Goal: Information Seeking & Learning: Learn about a topic

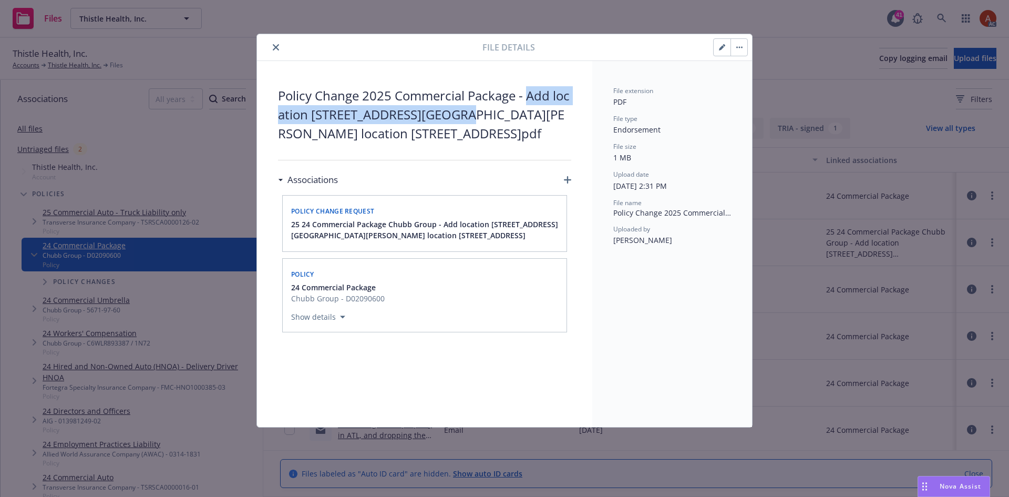
click at [274, 50] on icon "close" at bounding box center [276, 47] width 6 height 6
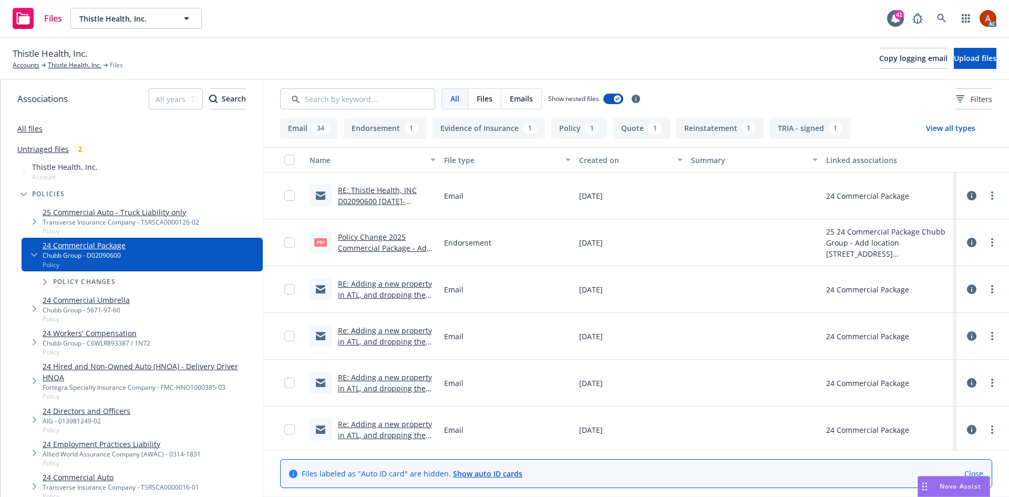
click at [413, 137] on button "Endorsement 1" at bounding box center [385, 128] width 83 height 21
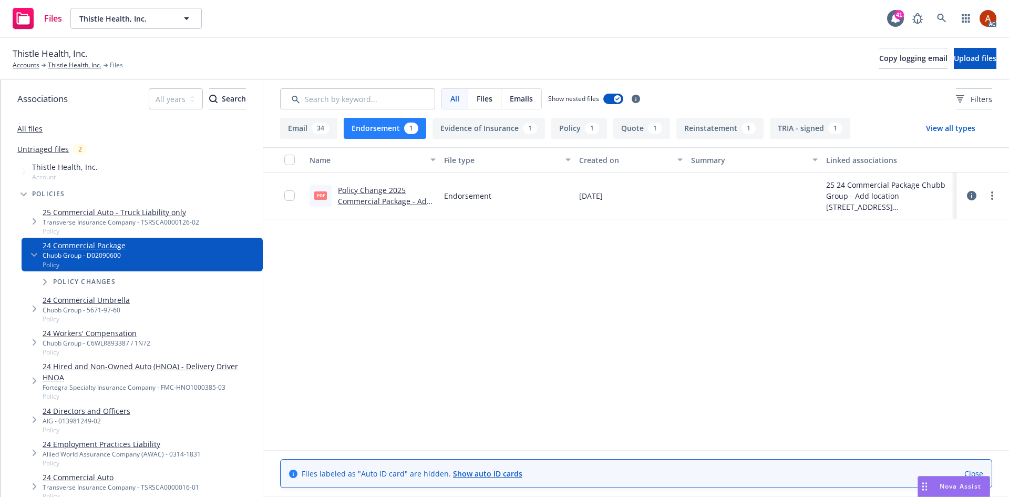
click at [388, 187] on link "Policy Change 2025 Commercial Package - Add location [STREET_ADDRESS][GEOGRAPHI…" at bounding box center [386, 217] width 97 height 65
click at [71, 59] on span "Thistle Health, Inc." at bounding box center [50, 54] width 75 height 14
click at [80, 67] on link "Thistle Health, Inc." at bounding box center [75, 64] width 54 height 9
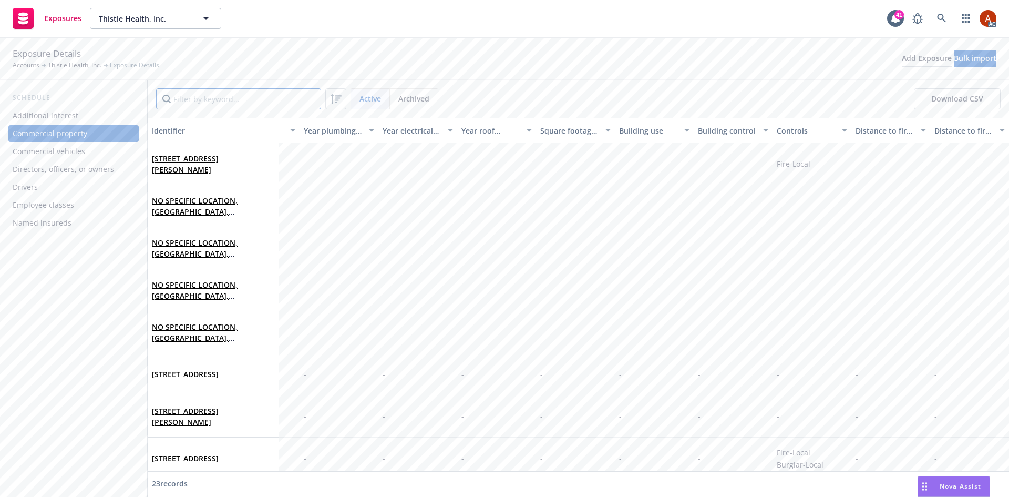
click at [208, 103] on input "Filter by keyword..." at bounding box center [238, 98] width 165 height 21
paste input "9100 15th Pl S"
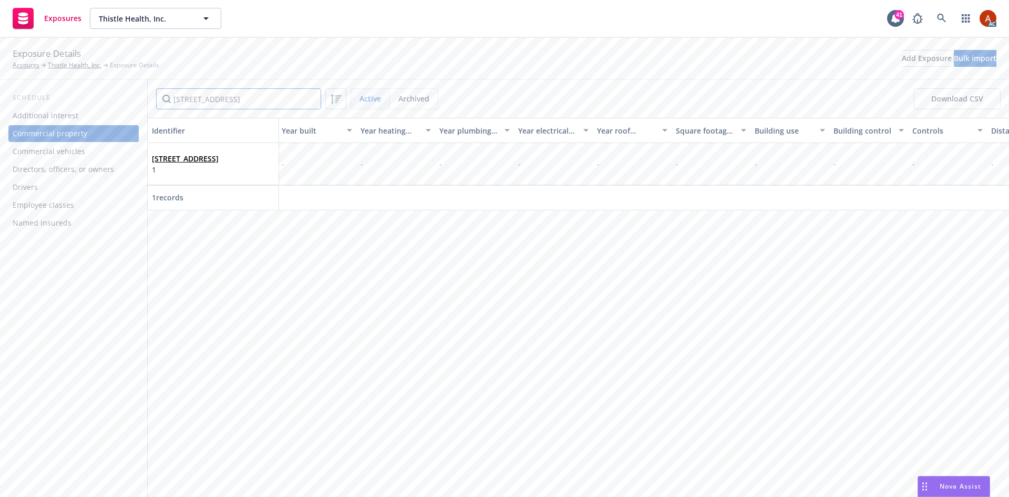
scroll to position [0, 2395]
drag, startPoint x: 231, startPoint y: 102, endPoint x: 182, endPoint y: 99, distance: 48.4
click at [182, 99] on input "9100 15th Pl S" at bounding box center [238, 98] width 165 height 21
click at [194, 98] on input "9100 15th Pl S" at bounding box center [238, 98] width 165 height 21
drag, startPoint x: 191, startPoint y: 98, endPoint x: 250, endPoint y: 98, distance: 58.9
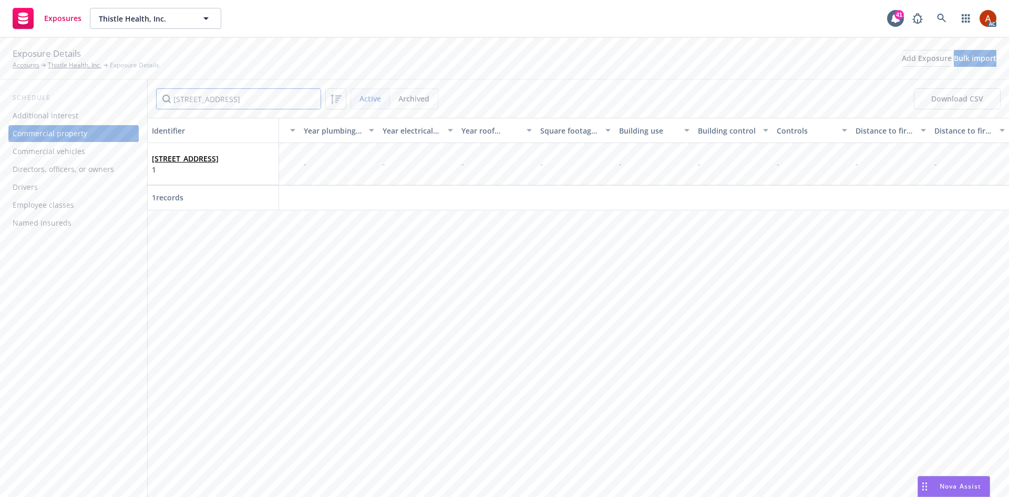
click at [249, 98] on input "9100 15th Pl S" at bounding box center [238, 98] width 165 height 21
type input "9100"
drag, startPoint x: 310, startPoint y: 97, endPoint x: 330, endPoint y: 114, distance: 25.7
click at [310, 97] on input "9100" at bounding box center [238, 98] width 165 height 21
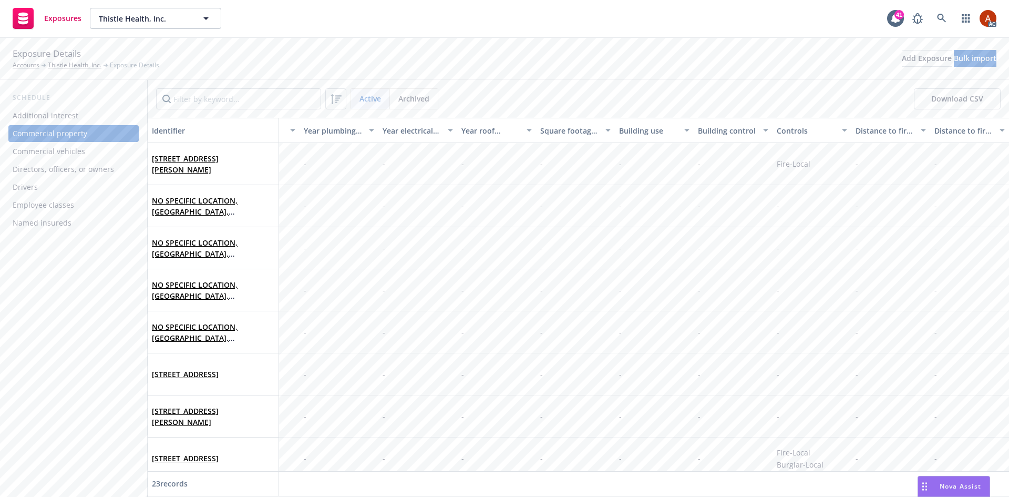
drag, startPoint x: 778, startPoint y: 127, endPoint x: 811, endPoint y: 132, distance: 33.6
click at [811, 132] on div "Controls" at bounding box center [806, 130] width 59 height 11
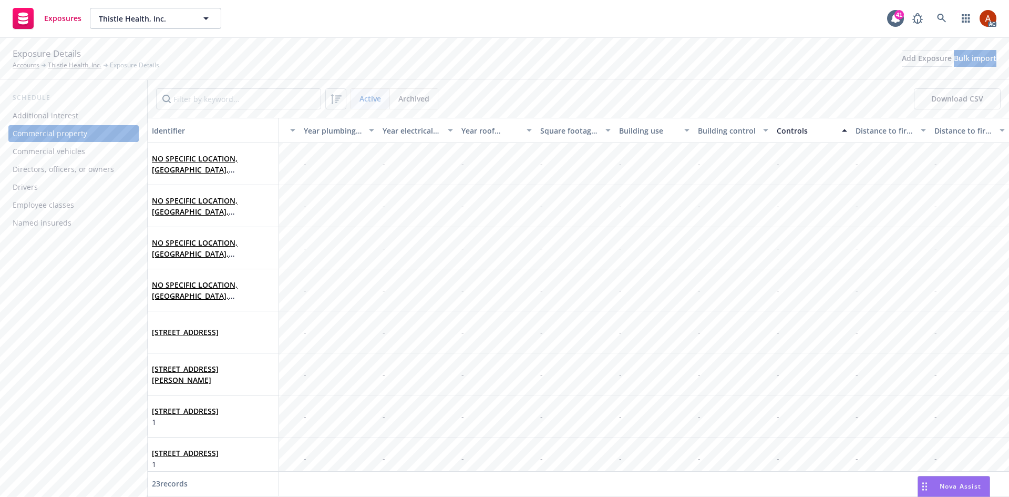
click at [792, 129] on div "Controls" at bounding box center [806, 130] width 59 height 11
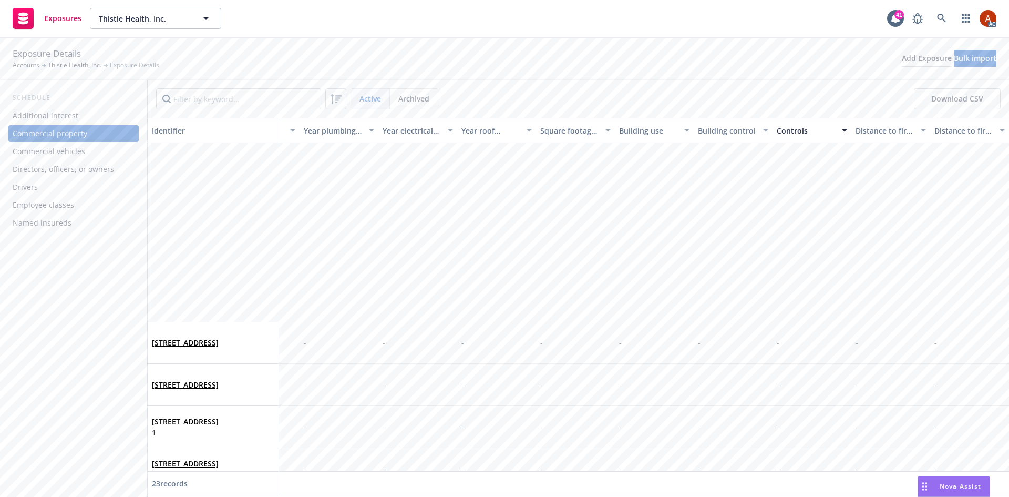
scroll to position [647, 2395]
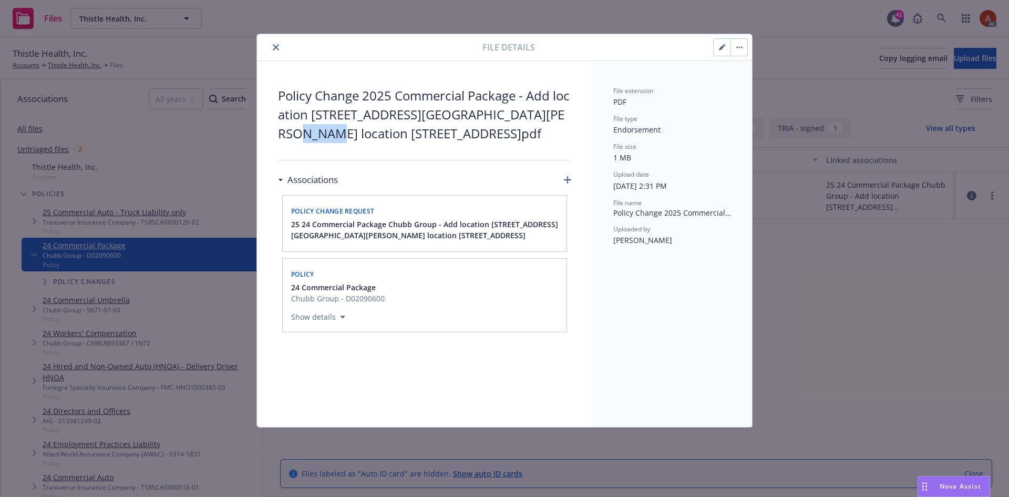
click at [277, 47] on icon "close" at bounding box center [276, 47] width 6 height 6
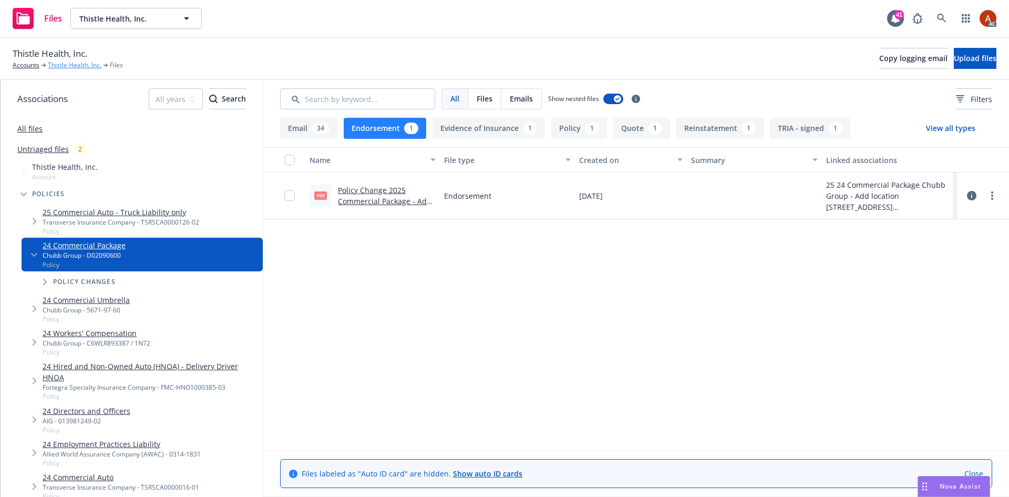
click at [72, 65] on link "Thistle Health, Inc." at bounding box center [75, 64] width 54 height 9
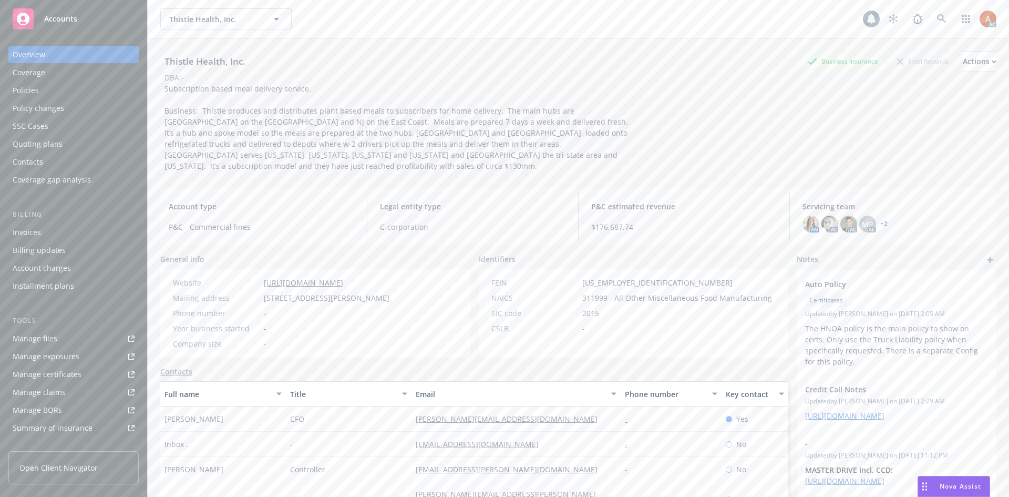
click at [25, 92] on div "Policies" at bounding box center [26, 90] width 26 height 17
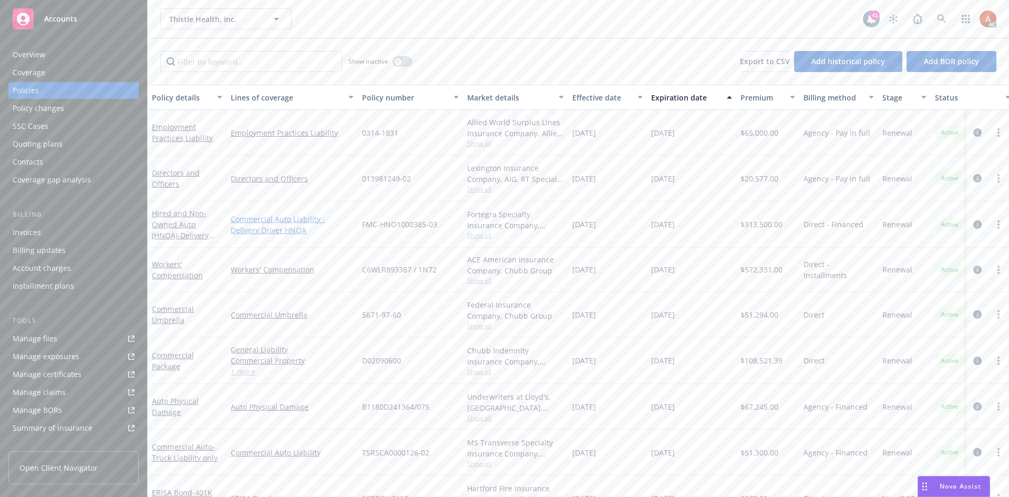
scroll to position [32, 0]
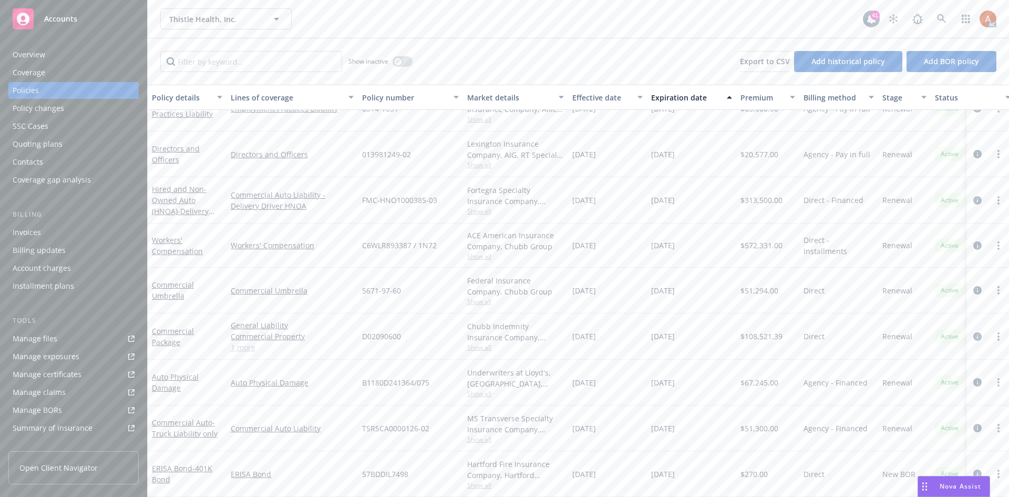
drag, startPoint x: 570, startPoint y: 419, endPoint x: 698, endPoint y: 421, distance: 128.3
click at [698, 421] on div "Commercial Auto - Truck Liability only Commercial Auto Liability TSRSCA0000126-…" at bounding box center [655, 428] width 1015 height 46
click at [650, 435] on div "[DATE]" at bounding box center [691, 428] width 89 height 46
drag, startPoint x: 577, startPoint y: 372, endPoint x: 712, endPoint y: 381, distance: 135.4
click at [712, 381] on div "Auto Physical Damage Auto Physical Damage B1180D241364/075 Underwriters at Lloy…" at bounding box center [655, 383] width 1015 height 46
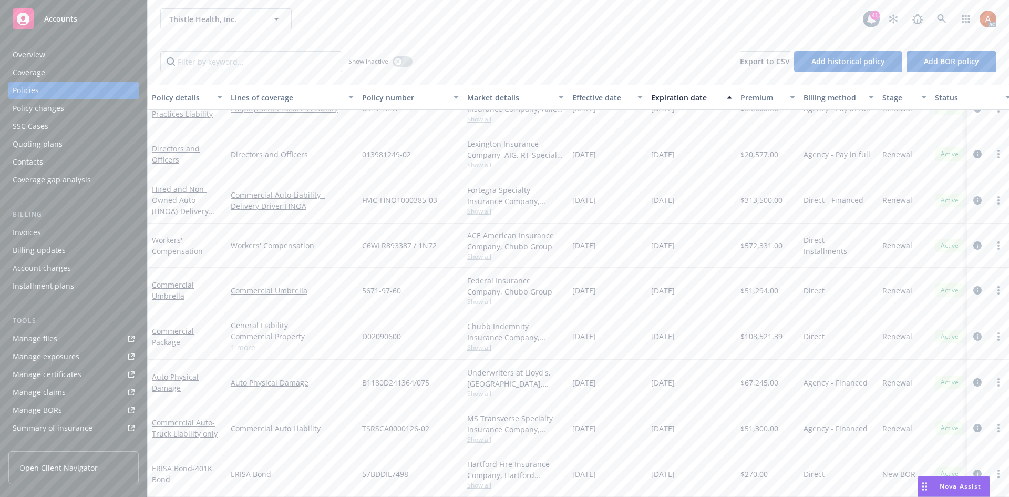
click at [719, 270] on div "12/15/2025" at bounding box center [691, 291] width 89 height 46
drag, startPoint x: 399, startPoint y: 60, endPoint x: 285, endPoint y: 65, distance: 113.6
click at [399, 60] on icon "button" at bounding box center [398, 61] width 4 height 4
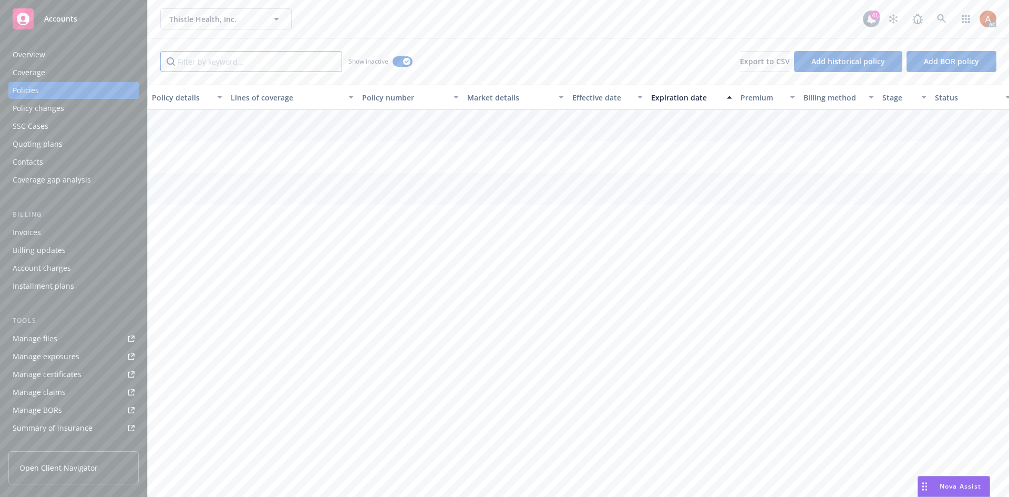
click at [273, 68] on input "Filter by keyword..." at bounding box center [251, 61] width 182 height 21
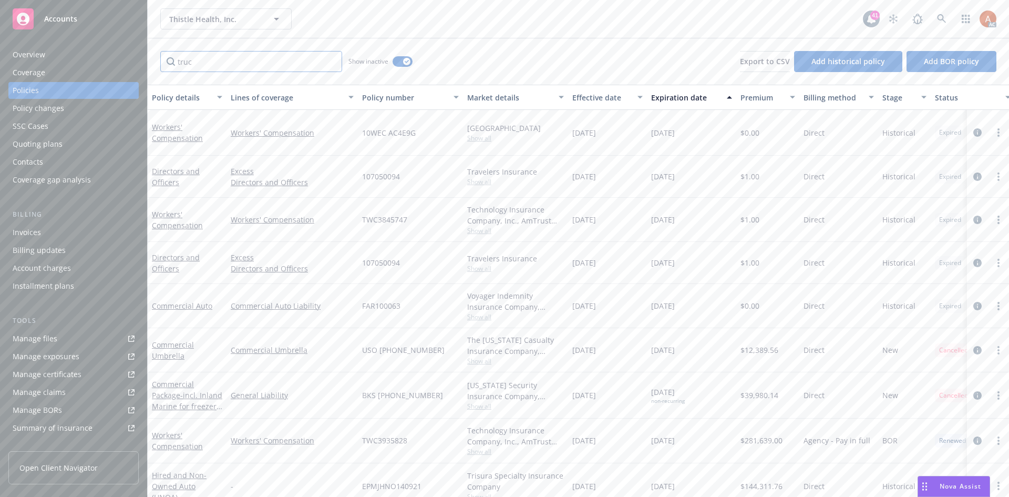
type input "truck"
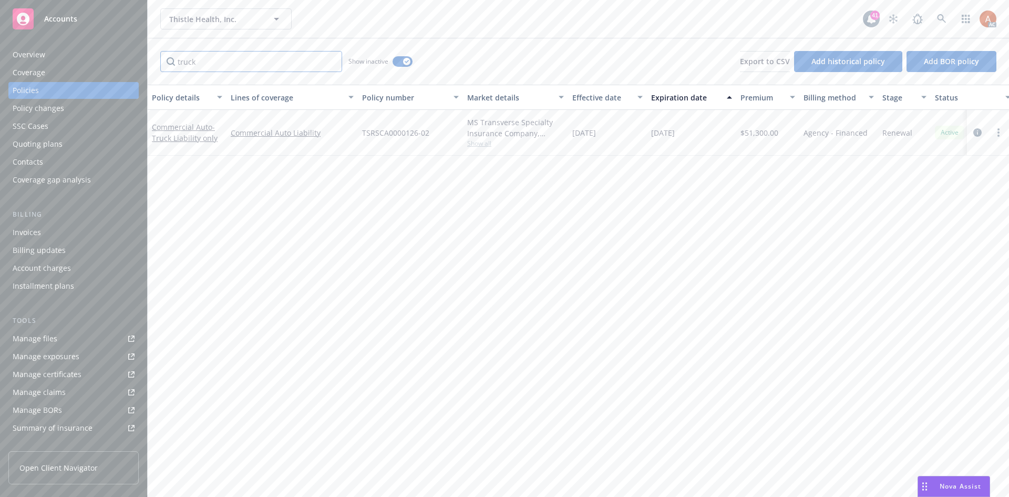
click at [332, 64] on input "truck" at bounding box center [251, 61] width 182 height 21
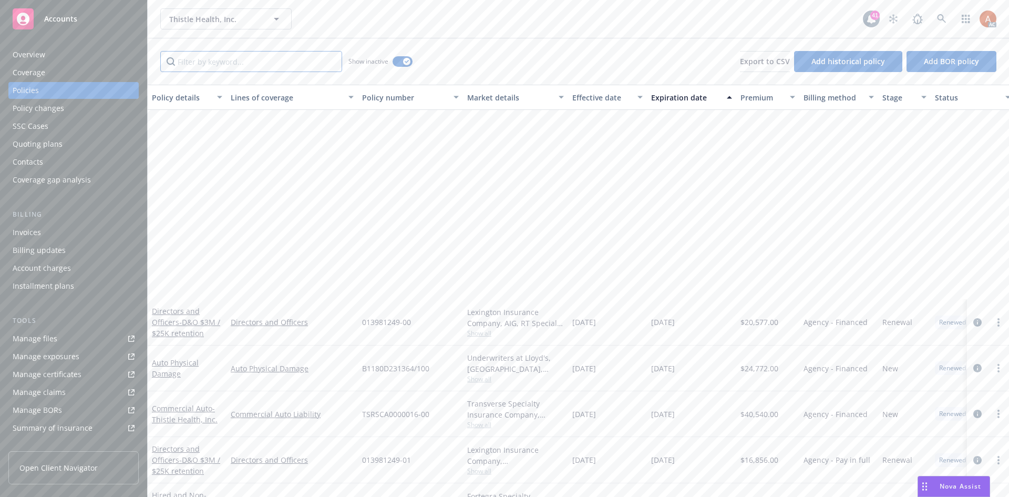
scroll to position [1262, 0]
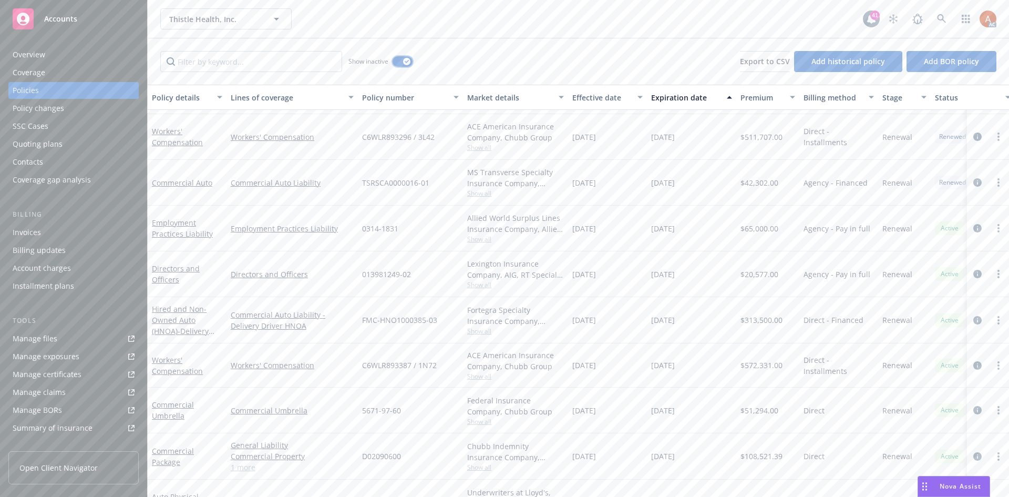
click at [403, 59] on button "button" at bounding box center [403, 61] width 20 height 11
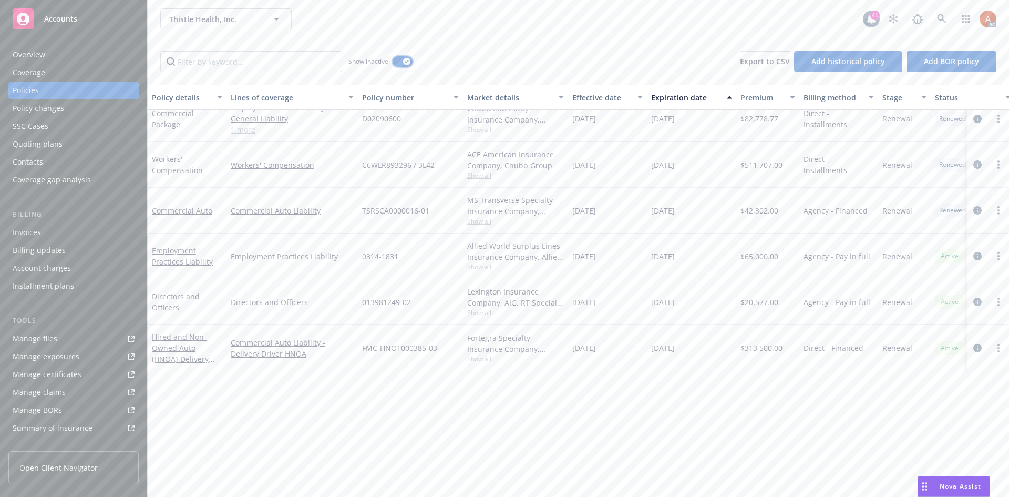
scroll to position [996, 0]
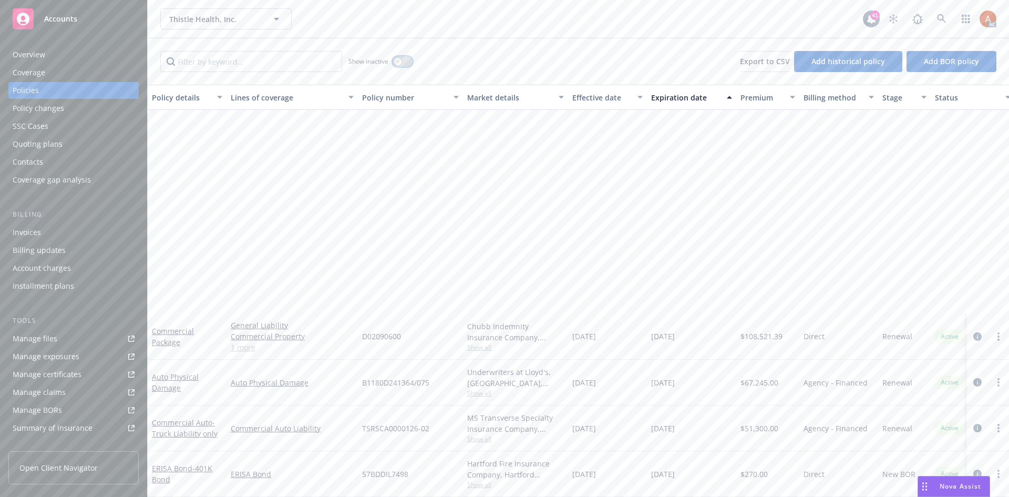
click at [404, 62] on button "button" at bounding box center [403, 61] width 20 height 11
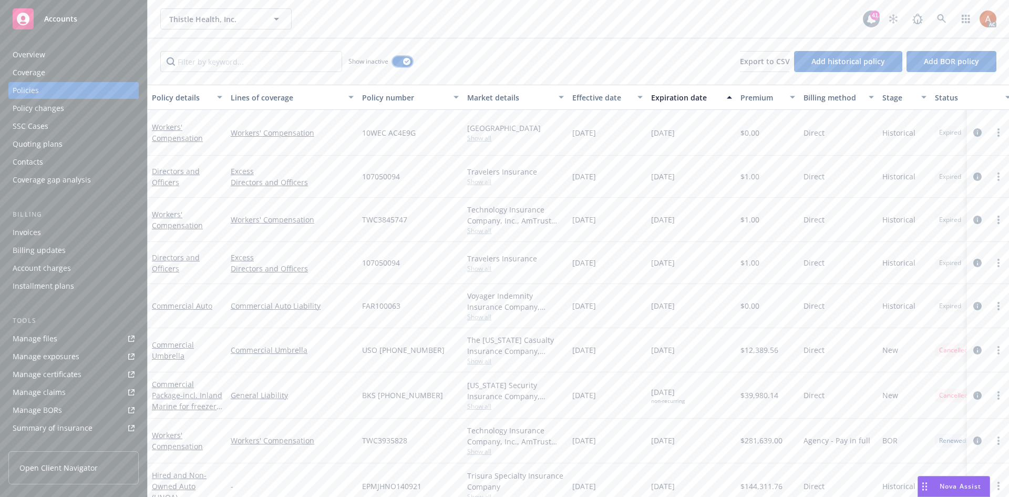
click at [406, 61] on icon "button" at bounding box center [407, 61] width 4 height 3
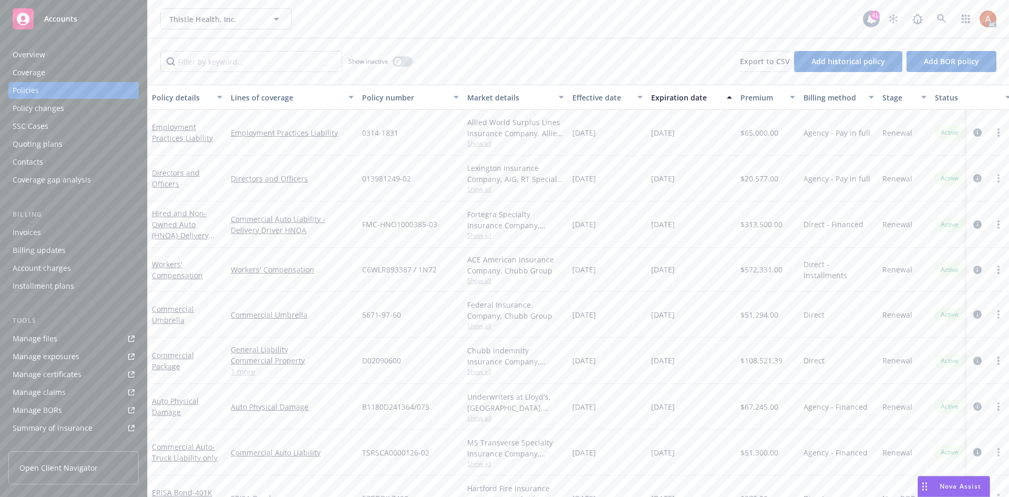
click at [974, 314] on icon "circleInformation" at bounding box center [978, 314] width 8 height 8
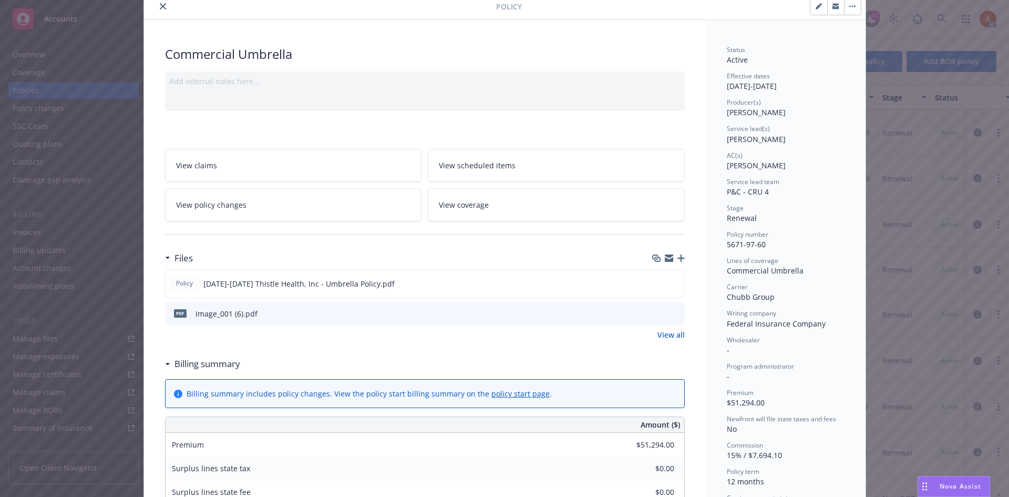
scroll to position [53, 0]
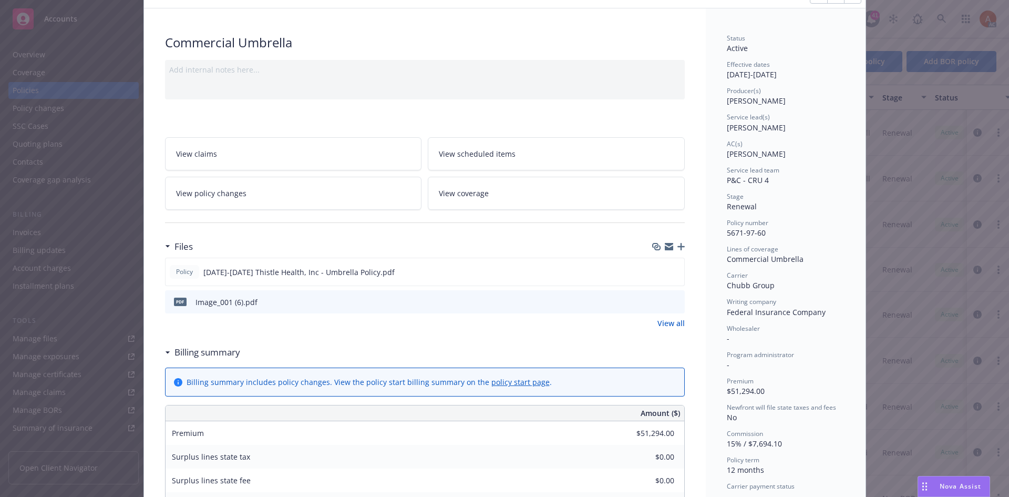
click at [658, 322] on link "View all" at bounding box center [671, 323] width 27 height 11
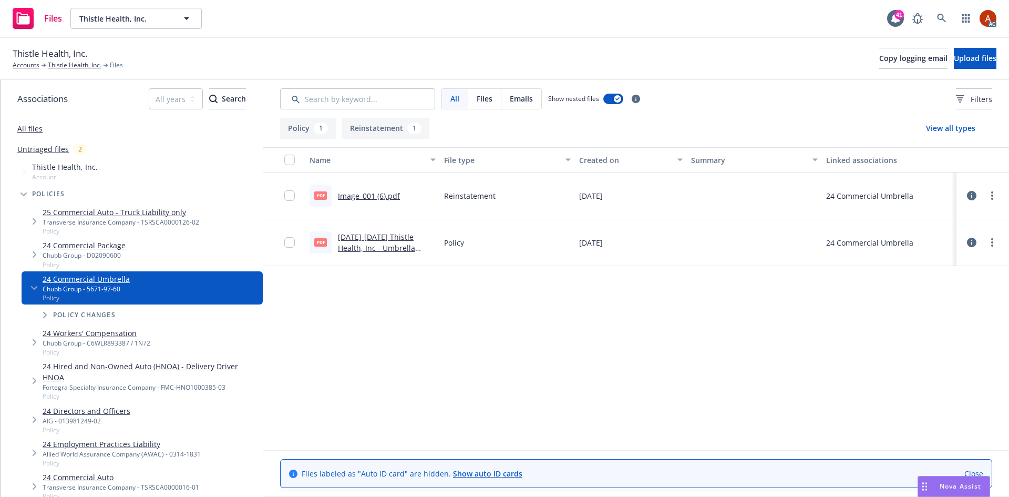
click at [390, 239] on link "[DATE]-[DATE] Thistle Health, Inc - Umbrella Policy.pdf" at bounding box center [376, 248] width 77 height 32
click at [75, 69] on link "Thistle Health, Inc." at bounding box center [75, 64] width 54 height 9
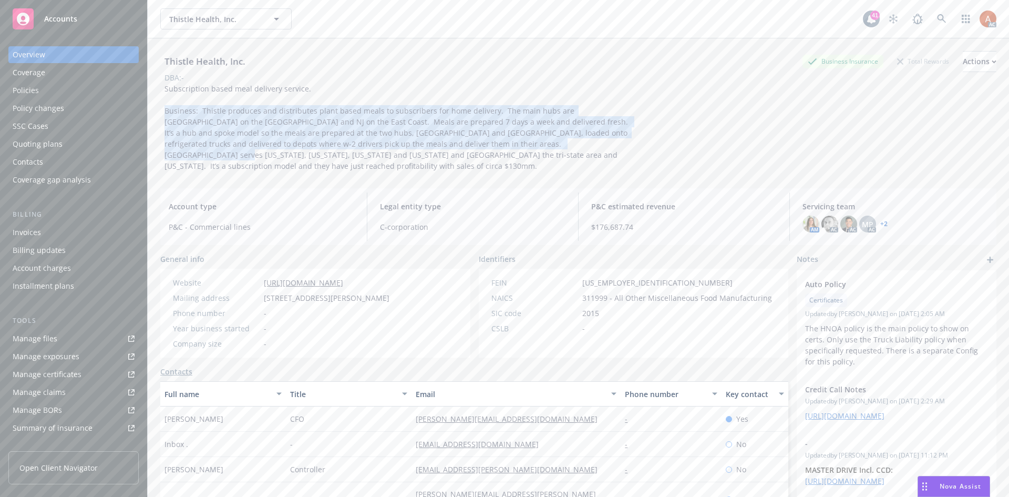
drag, startPoint x: 162, startPoint y: 108, endPoint x: 430, endPoint y: 129, distance: 268.4
click at [505, 141] on div "Subscription based meal delivery service. Business: Thistle produces and distri…" at bounding box center [396, 127] width 473 height 88
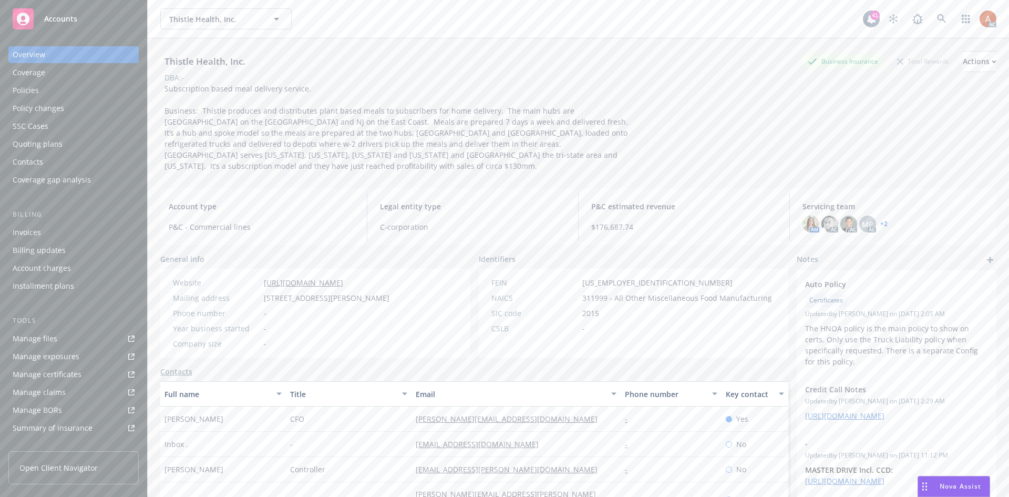
click at [256, 105] on div "Subscription based meal delivery service. Business: Thistle produces and distri…" at bounding box center [396, 127] width 473 height 88
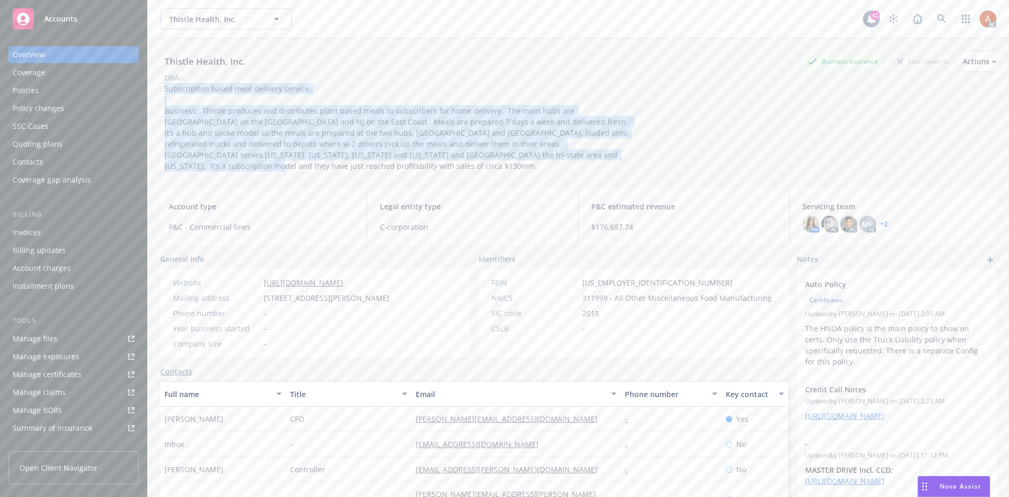
drag, startPoint x: 162, startPoint y: 88, endPoint x: 555, endPoint y: 162, distance: 399.2
click at [555, 162] on div "Thistle Health, Inc. Business Insurance Total Rewards Actions DBA: - Subscripti…" at bounding box center [578, 108] width 837 height 141
copy span "Subscription based meal delivery service. Business: Thistle produces and distri…"
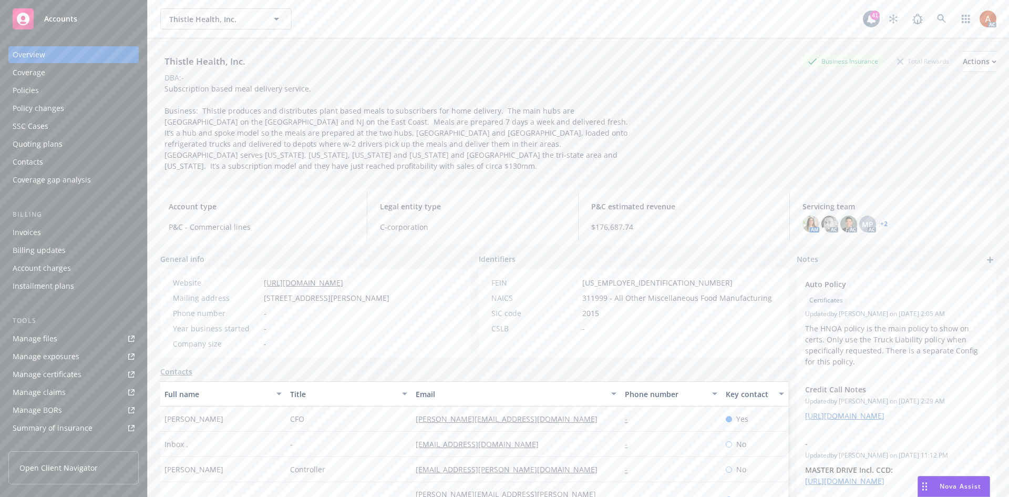
click at [572, 78] on div "DBA: -" at bounding box center [578, 77] width 837 height 11
click at [32, 90] on div "Policies" at bounding box center [26, 90] width 26 height 17
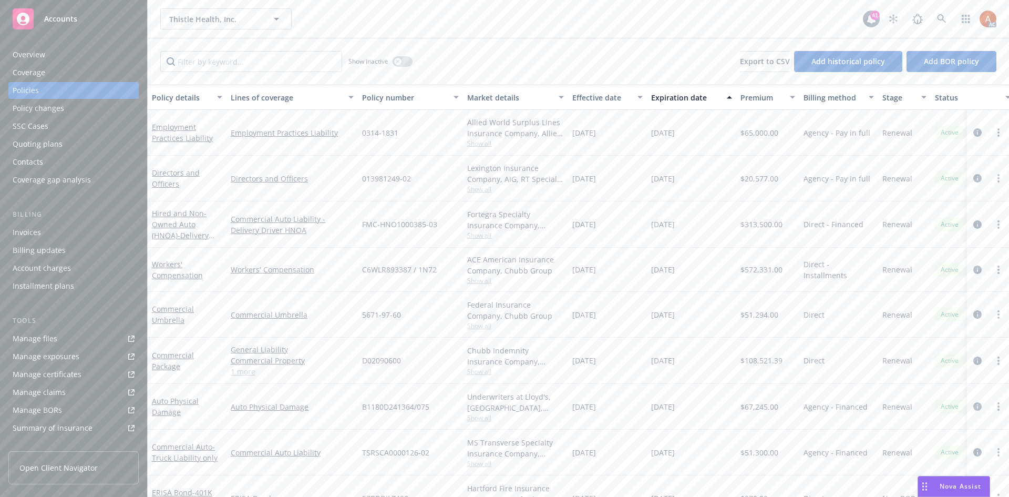
click at [290, 200] on div "Directors and Officers" at bounding box center [292, 179] width 131 height 46
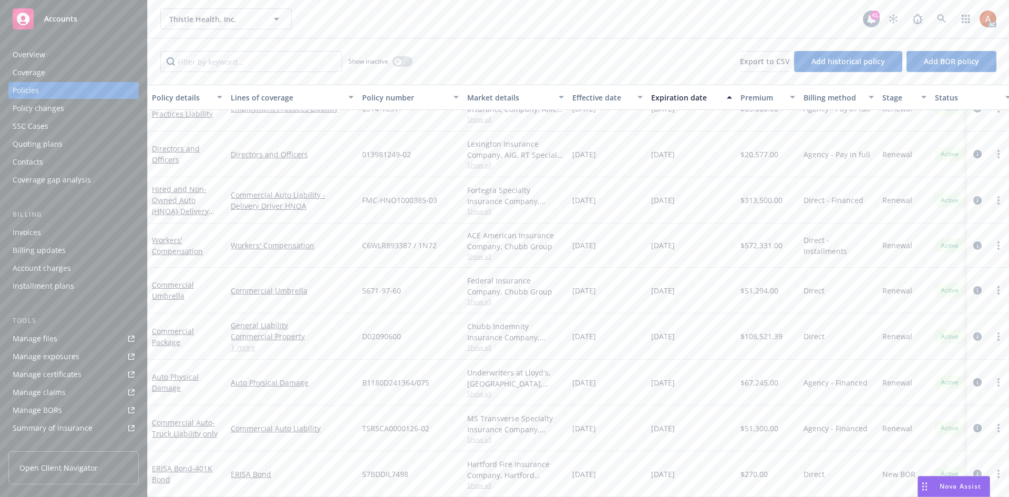
drag, startPoint x: 354, startPoint y: 374, endPoint x: 706, endPoint y: 379, distance: 351.8
click at [706, 379] on div "Auto Physical Damage Auto Physical Damage B1180D241364/075 Underwriters at Lloy…" at bounding box center [655, 383] width 1015 height 46
click at [646, 393] on div "07/27/2024" at bounding box center [607, 383] width 79 height 46
drag, startPoint x: 569, startPoint y: 381, endPoint x: 634, endPoint y: 303, distance: 101.2
click at [755, 381] on div "Auto Physical Damage Auto Physical Damage B1180D241364/075 Underwriters at Lloy…" at bounding box center [655, 383] width 1015 height 46
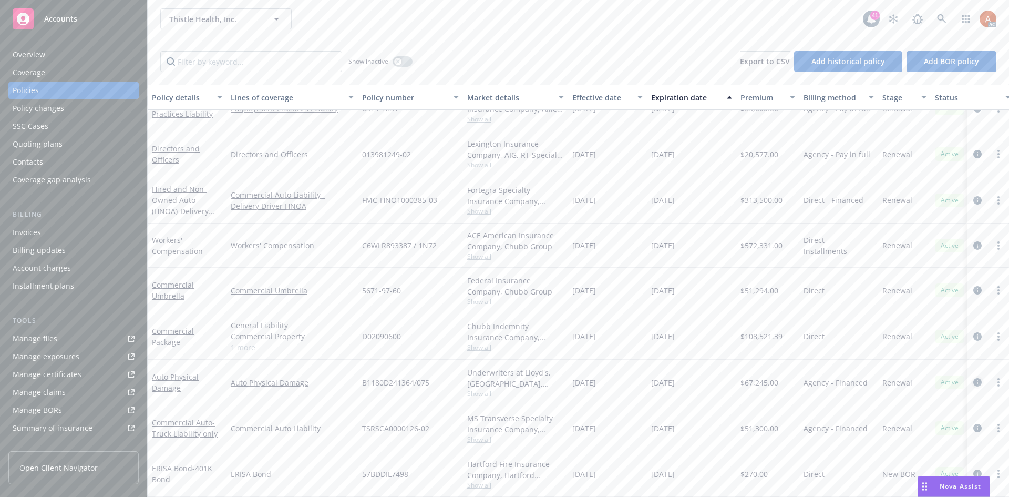
click at [974, 378] on icon "circleInformation" at bounding box center [978, 382] width 8 height 8
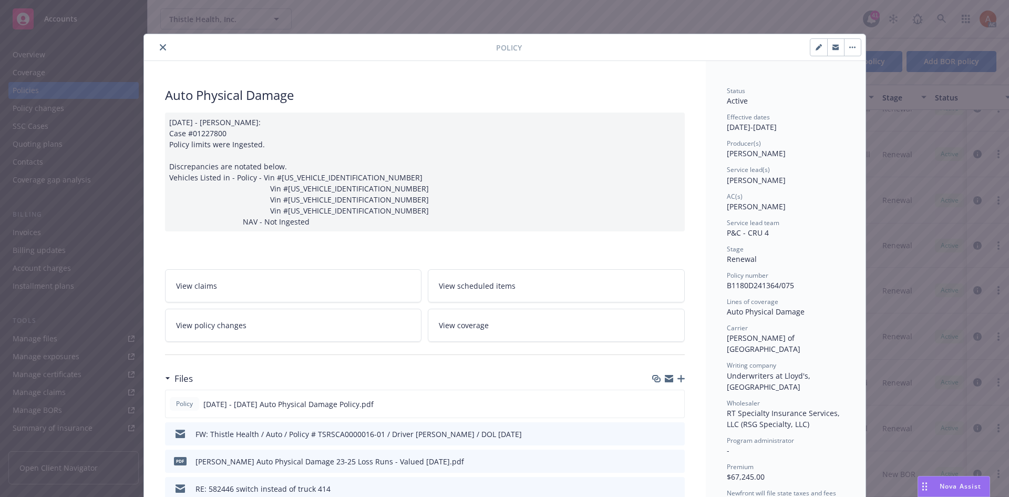
scroll to position [158, 0]
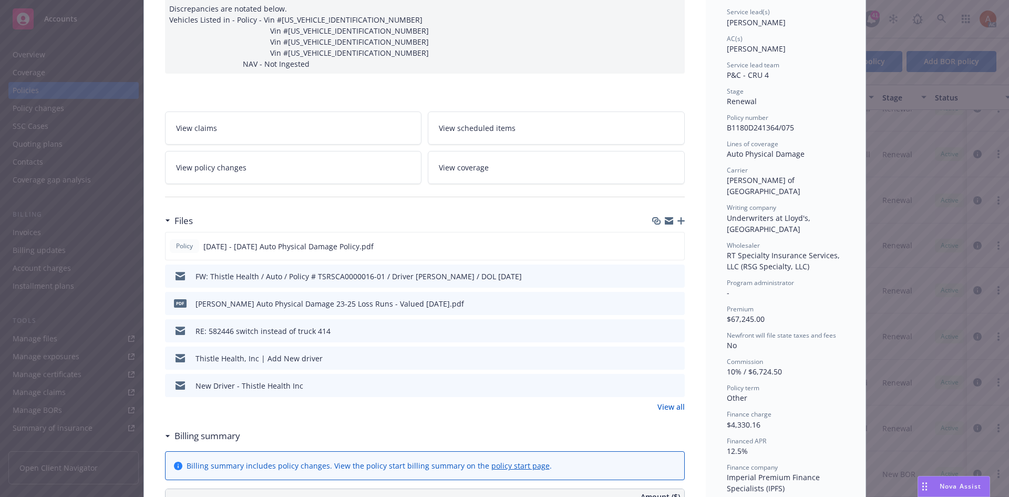
click at [666, 412] on link "View all" at bounding box center [671, 406] width 27 height 11
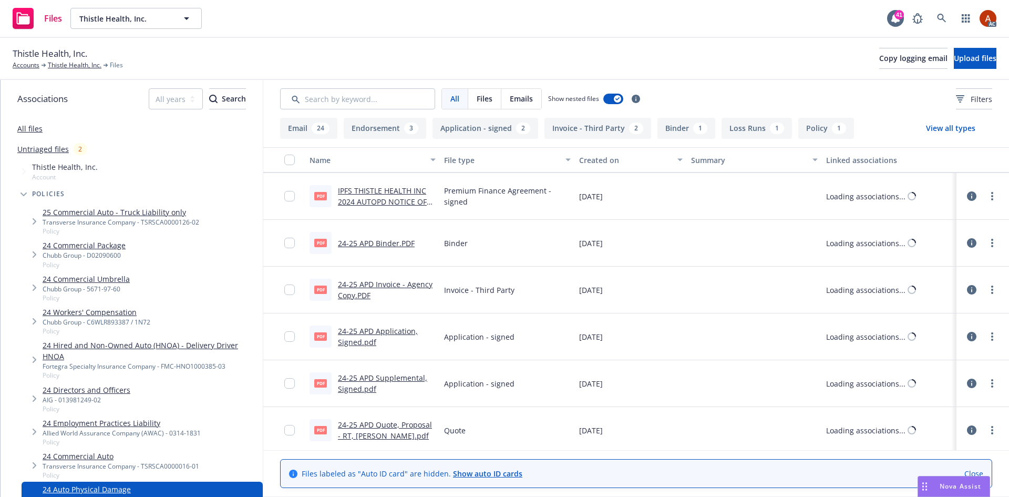
scroll to position [1392, 0]
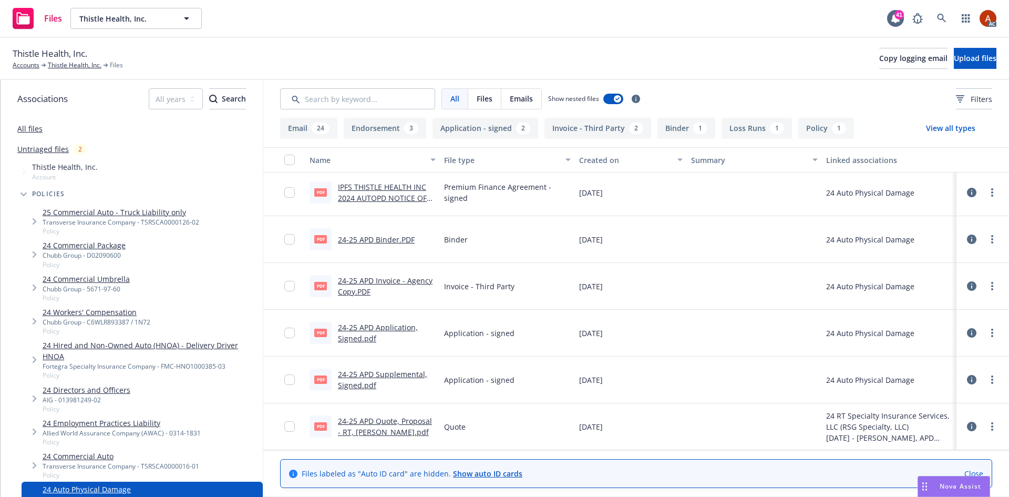
click at [480, 125] on button "Application - signed 2" at bounding box center [486, 128] width 106 height 21
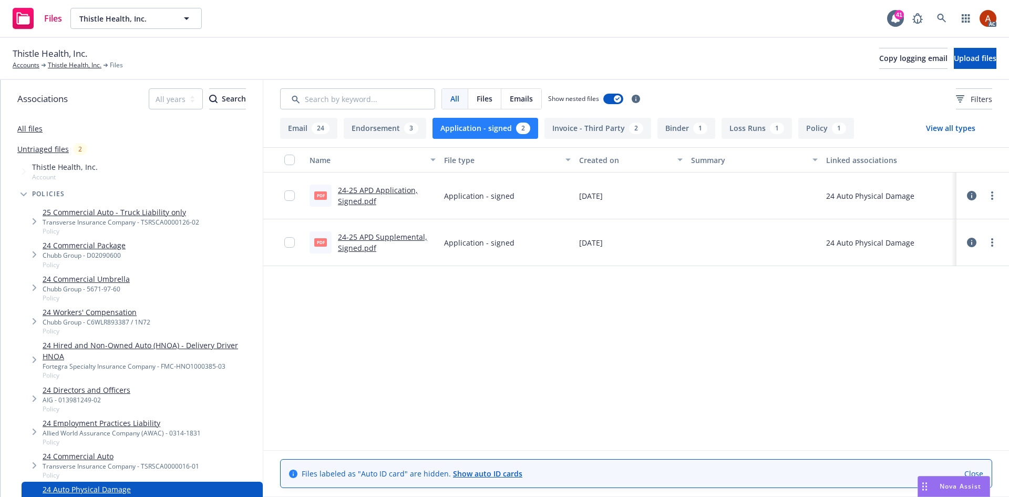
scroll to position [0, 0]
click at [377, 190] on link "24-25 APD Application, Signed.pdf" at bounding box center [378, 195] width 80 height 21
click at [393, 236] on link "24-25 APD Supplemental, Signed.pdf" at bounding box center [382, 242] width 89 height 21
click at [406, 130] on div "3" at bounding box center [411, 129] width 14 height 12
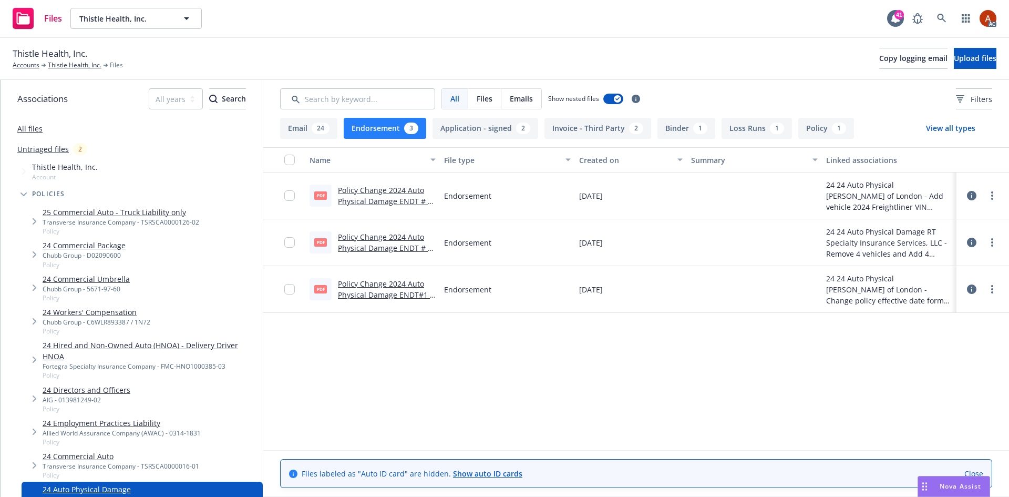
click at [819, 129] on button "Policy 1" at bounding box center [827, 128] width 56 height 21
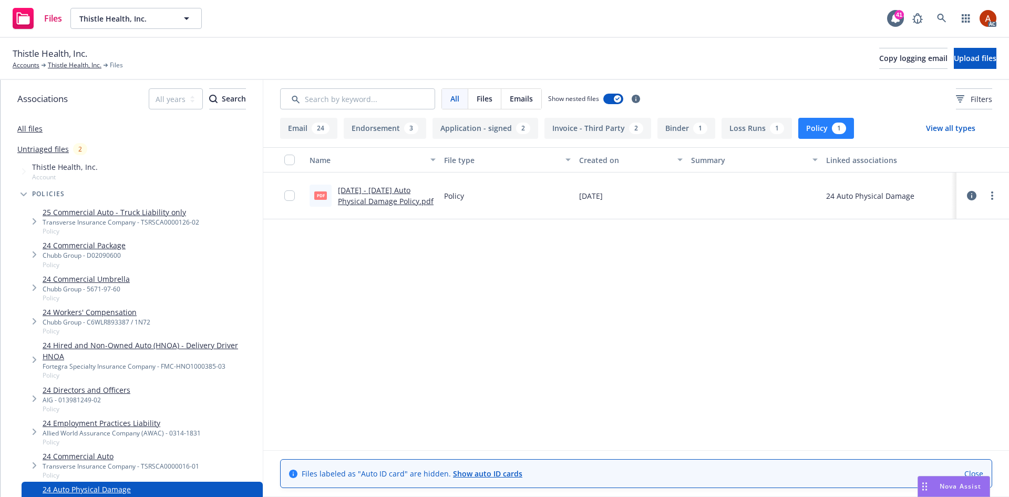
drag, startPoint x: 803, startPoint y: 130, endPoint x: 833, endPoint y: 126, distance: 29.7
click at [804, 130] on button "Policy 1" at bounding box center [827, 128] width 56 height 21
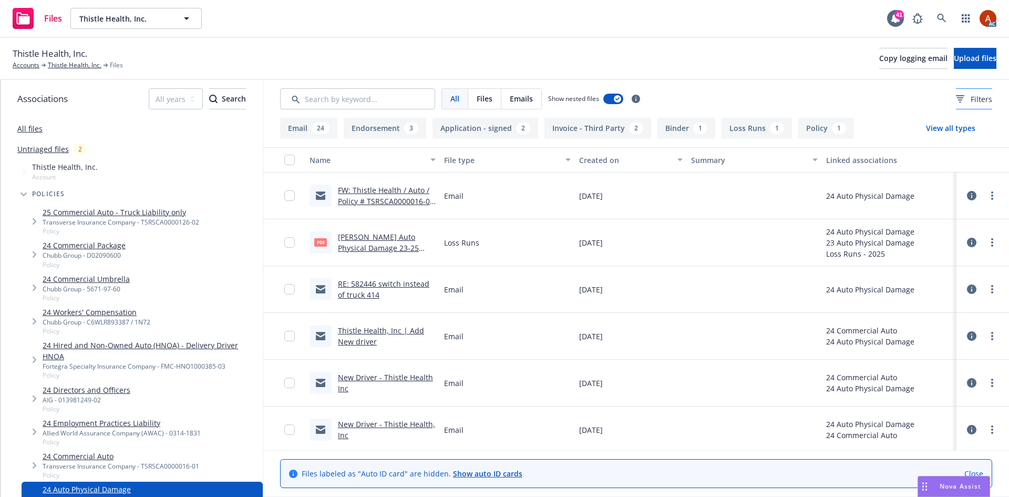
click at [971, 99] on span "Filters" at bounding box center [982, 99] width 22 height 11
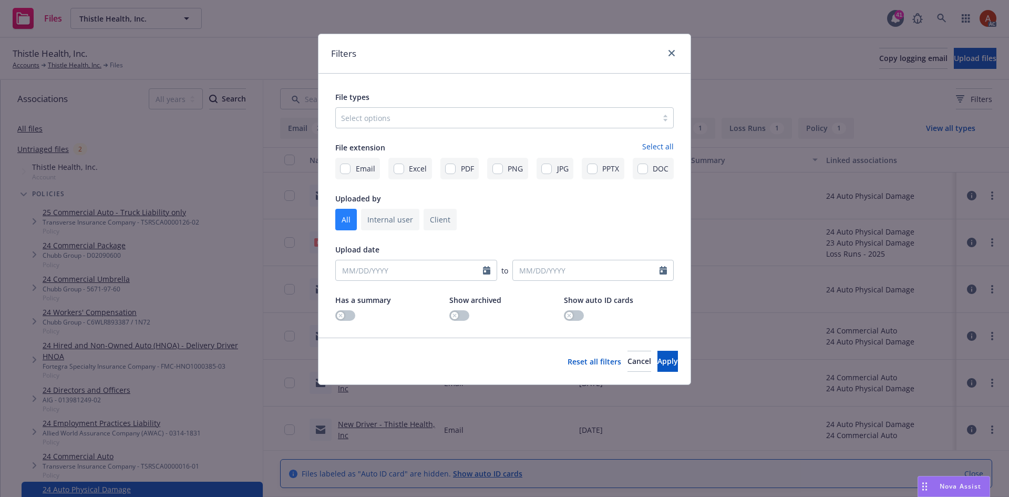
click at [394, 121] on div at bounding box center [496, 117] width 311 height 13
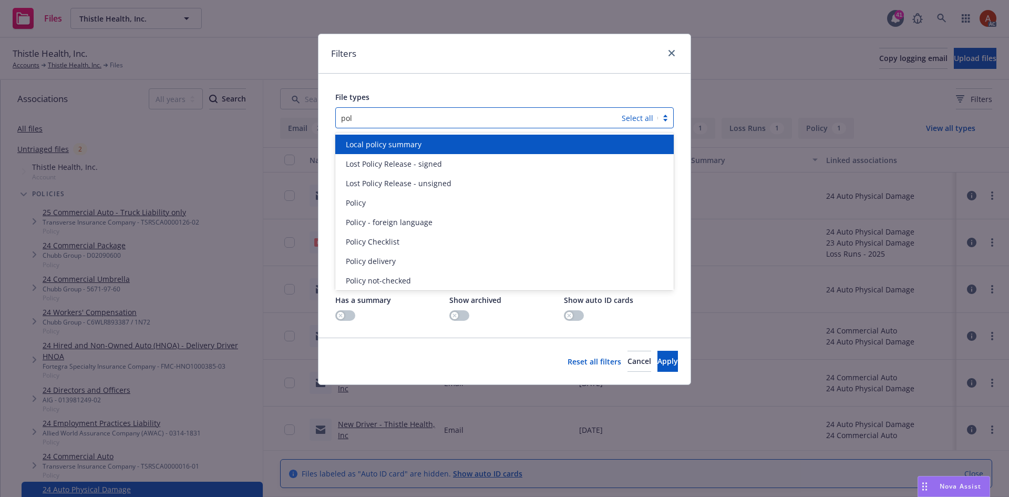
type input "poli"
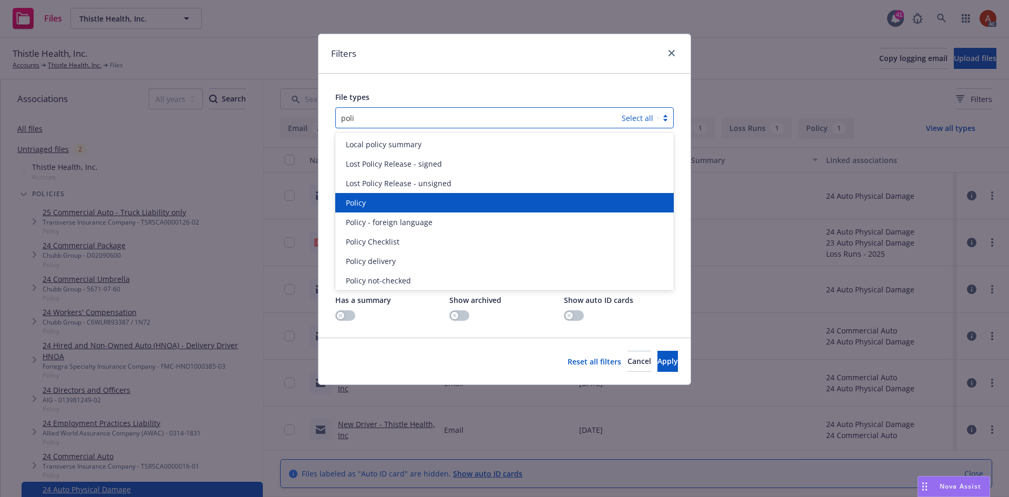
click at [365, 209] on div "Policy" at bounding box center [504, 202] width 339 height 19
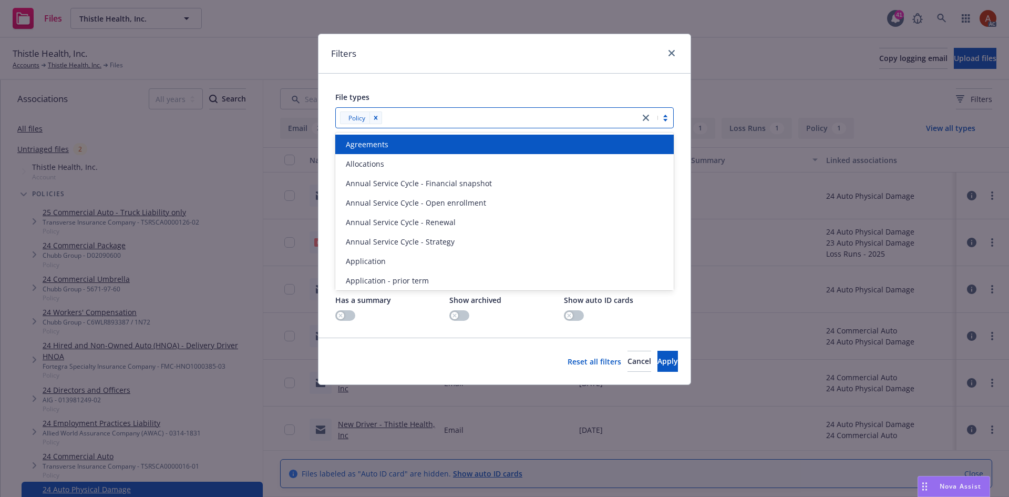
click at [411, 121] on div at bounding box center [509, 117] width 249 height 13
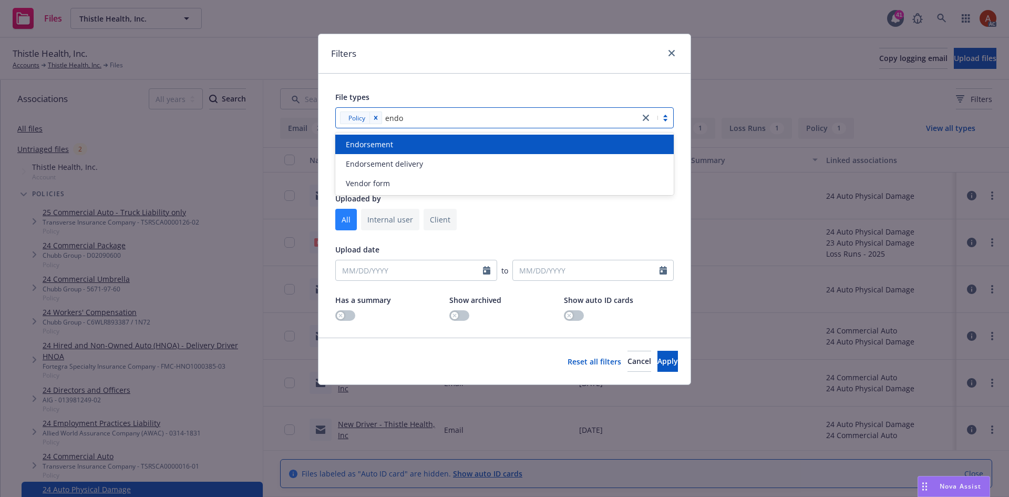
type input "endor"
click at [381, 150] on div "Endorsement" at bounding box center [504, 144] width 339 height 19
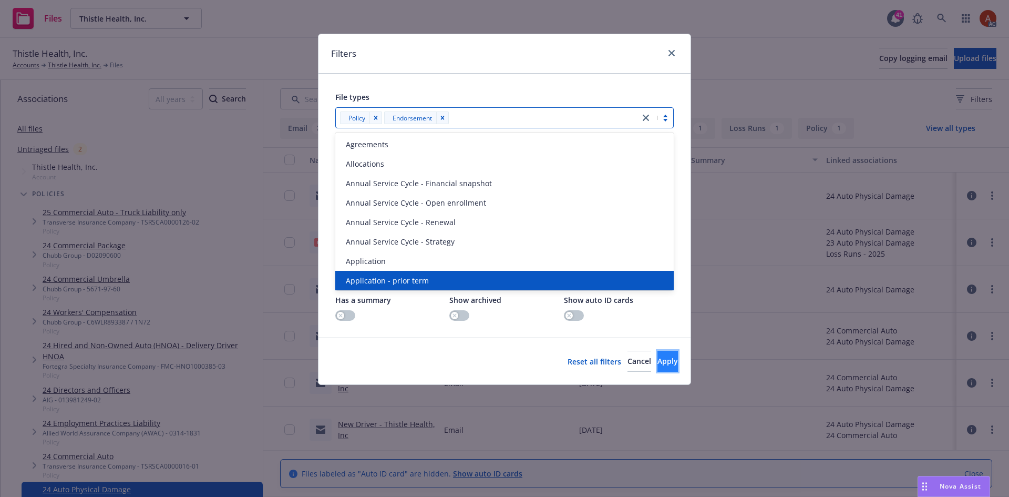
click at [658, 365] on span "Apply" at bounding box center [668, 361] width 21 height 10
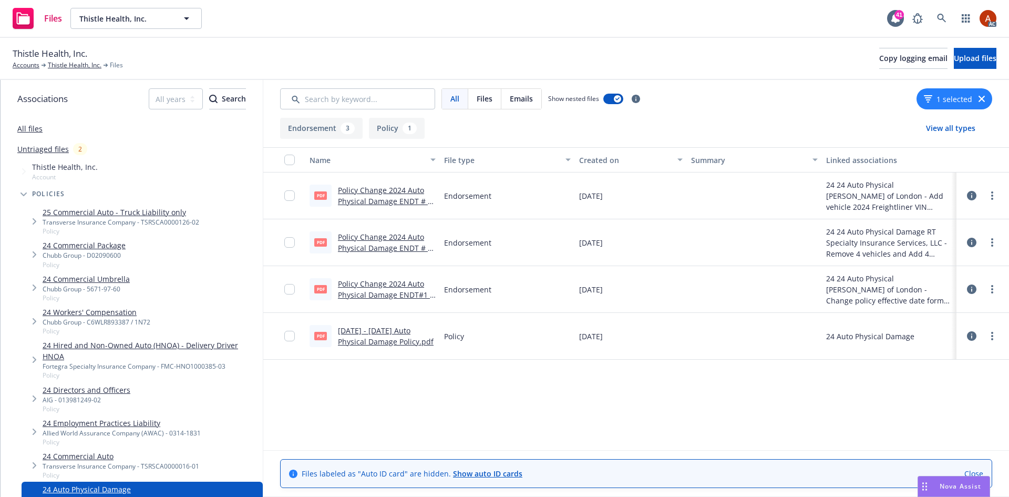
click at [391, 124] on button "Policy 1" at bounding box center [397, 128] width 56 height 21
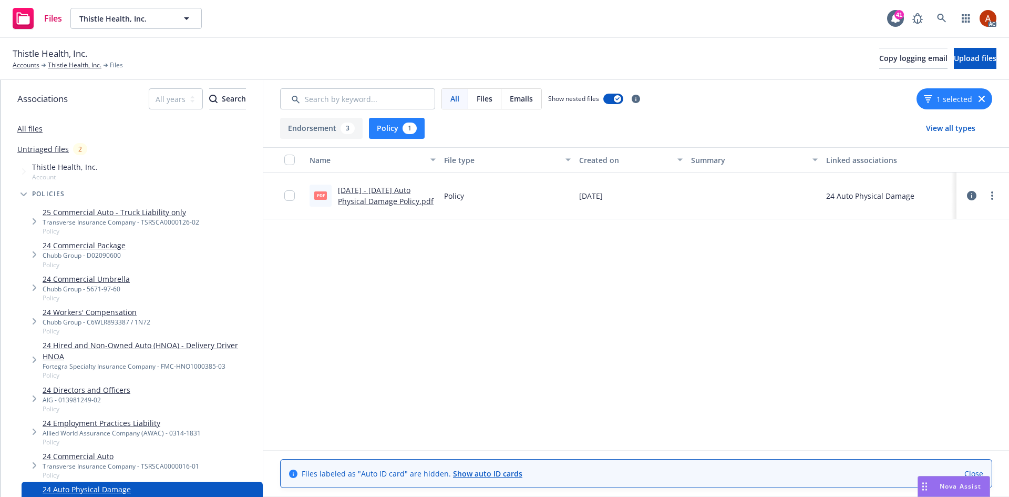
click at [376, 190] on link "[DATE] - [DATE] Auto Physical Damage Policy.pdf" at bounding box center [386, 195] width 96 height 21
click at [340, 126] on button "Endorsement 3" at bounding box center [321, 128] width 83 height 21
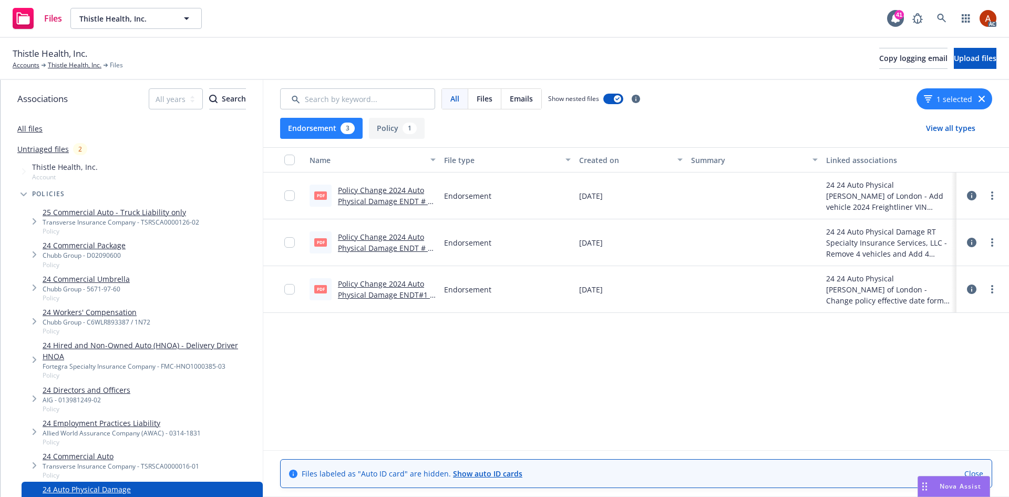
click at [372, 192] on link "Policy Change 2024 Auto Physical Damage ENDT # 3 - Add vehicle 2024 Freightline…" at bounding box center [385, 217] width 94 height 65
click at [972, 196] on icon at bounding box center [971, 195] width 9 height 9
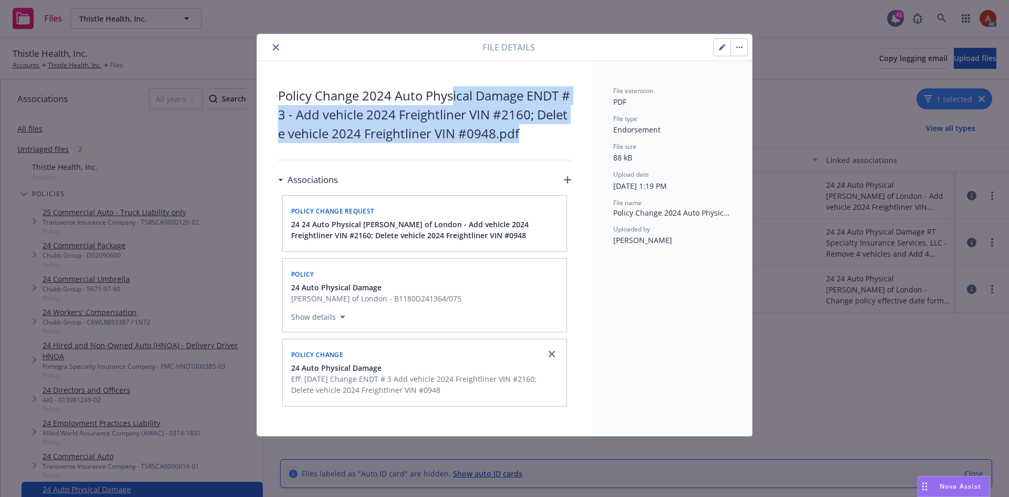
drag, startPoint x: 452, startPoint y: 96, endPoint x: 514, endPoint y: 124, distance: 68.0
click at [528, 130] on span "Policy Change 2024 Auto Physical Damage ENDT # 3 - Add vehicle 2024 Freightline…" at bounding box center [424, 114] width 293 height 57
click at [274, 45] on icon "close" at bounding box center [276, 47] width 6 height 6
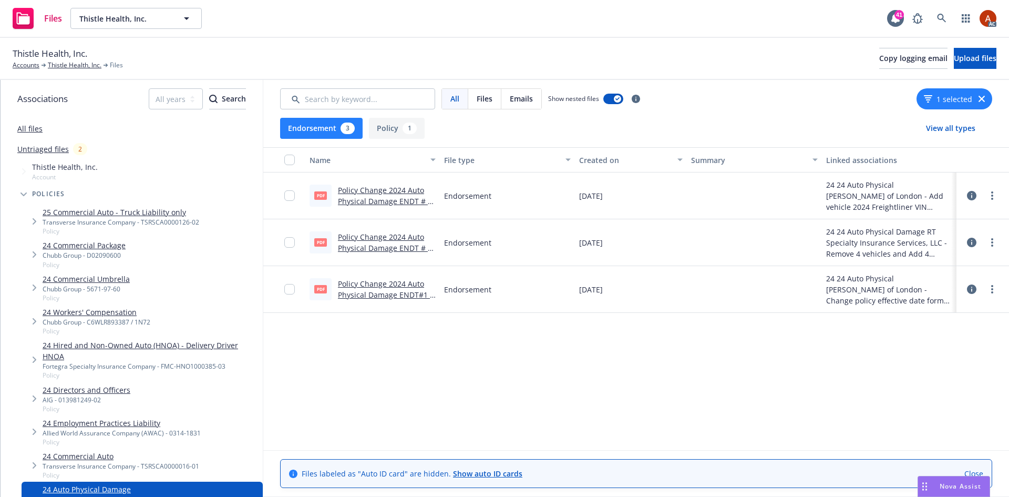
click at [973, 241] on icon at bounding box center [971, 242] width 9 height 9
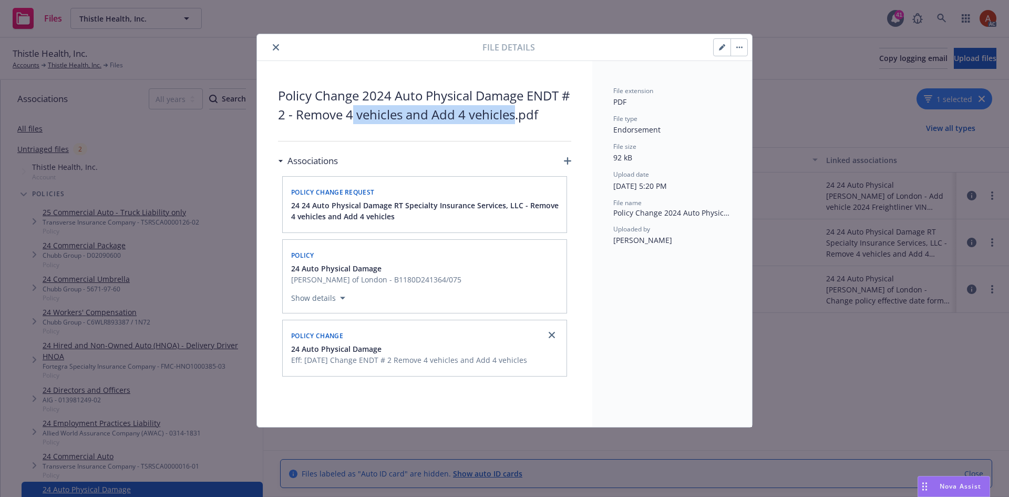
drag, startPoint x: 368, startPoint y: 118, endPoint x: 528, endPoint y: 123, distance: 160.4
click at [528, 123] on span "Policy Change 2024 Auto Physical Damage ENDT # 2 - Remove 4 vehicles and Add 4 …" at bounding box center [424, 105] width 293 height 38
click at [276, 50] on icon "close" at bounding box center [276, 47] width 6 height 6
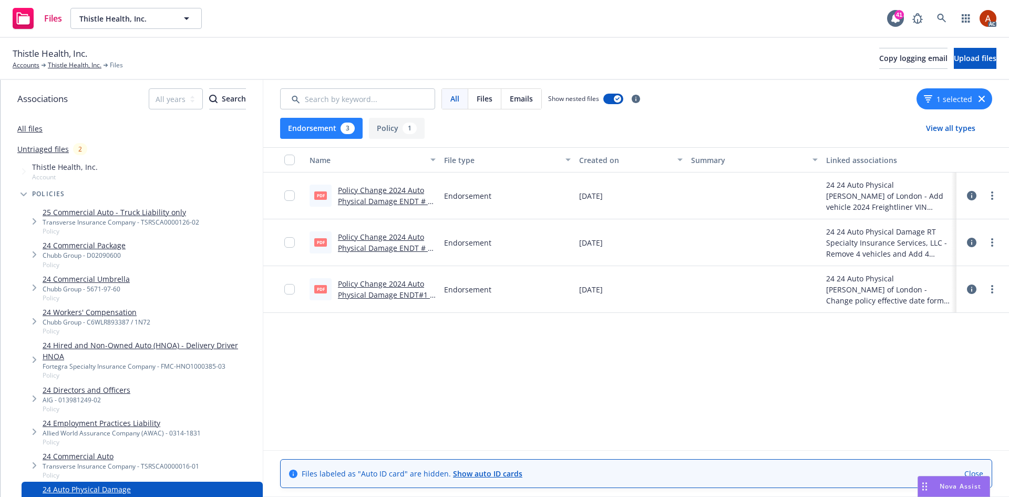
click at [372, 239] on link "Policy Change 2024 Auto Physical Damage ENDT # 2 - Remove 4 vehicles and Add 4 …" at bounding box center [385, 253] width 94 height 43
click at [972, 288] on icon at bounding box center [971, 288] width 9 height 9
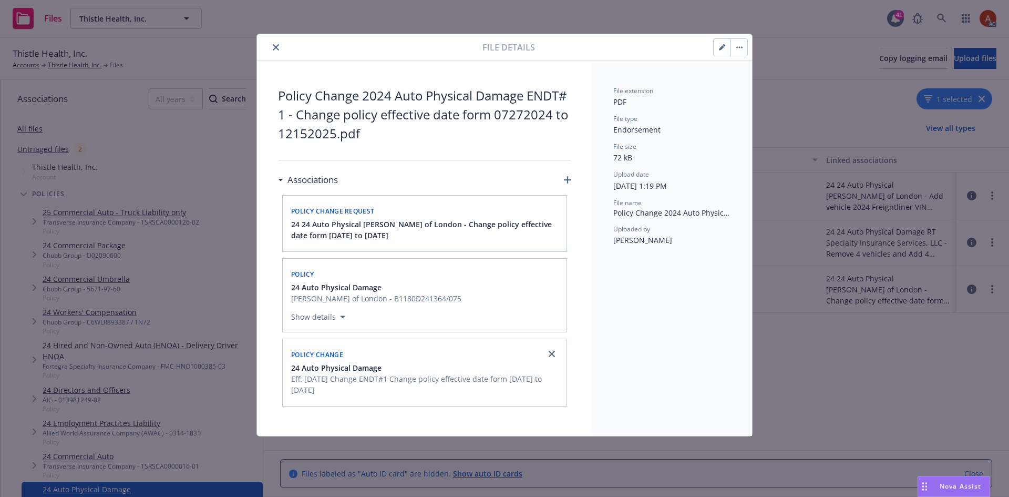
click at [277, 48] on icon "close" at bounding box center [276, 47] width 6 height 6
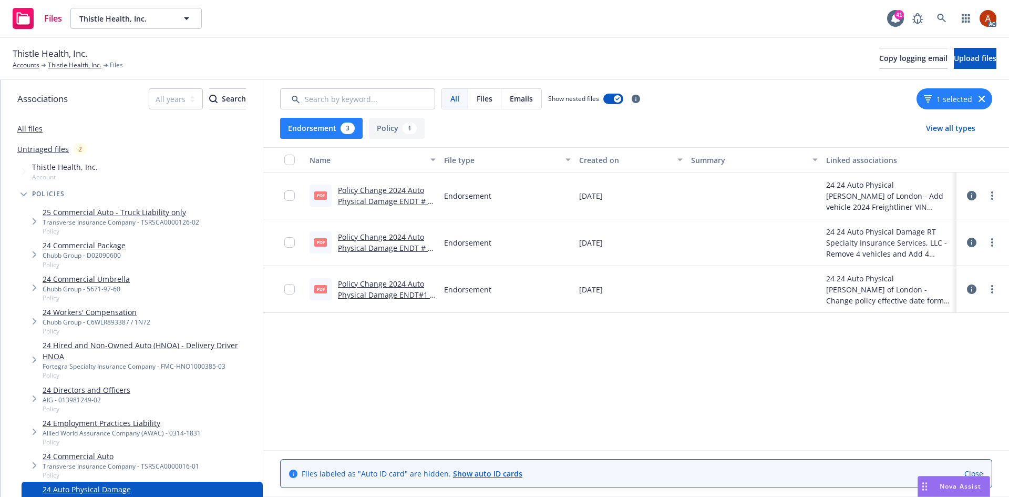
click at [407, 285] on link "Policy Change 2024 Auto Physical Damage ENDT#1 - Change policy effective date f…" at bounding box center [385, 306] width 95 height 54
